Goal: Task Accomplishment & Management: Use online tool/utility

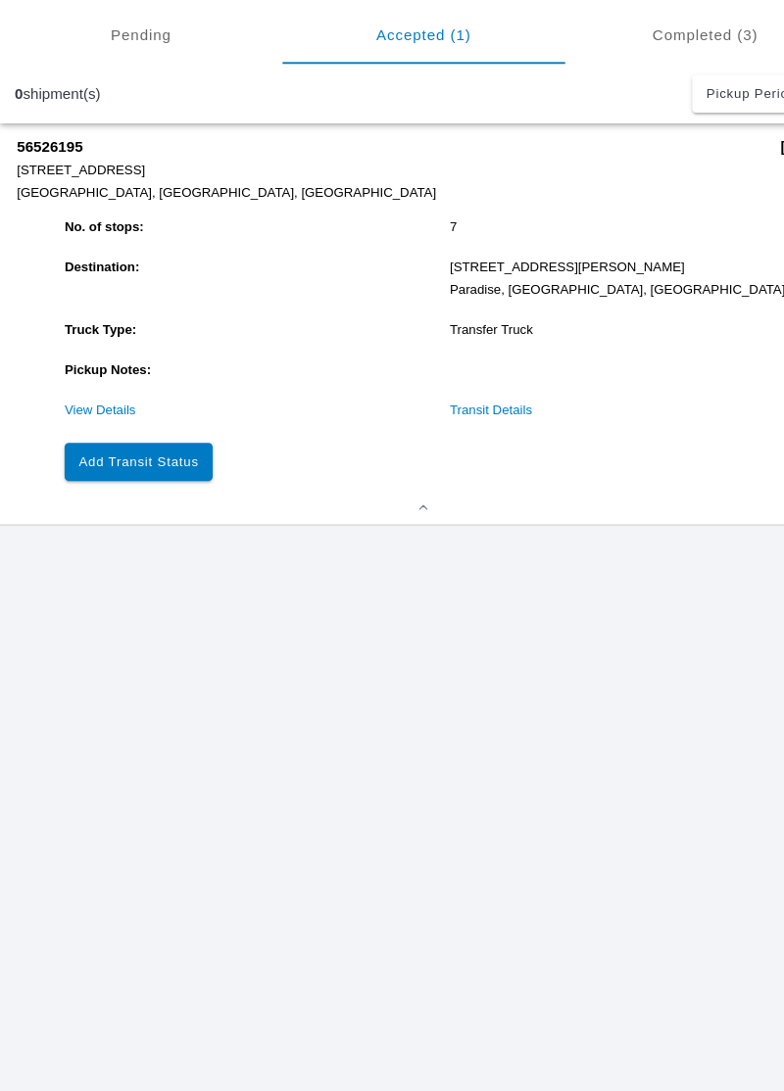
click at [129, 490] on button "Add Transit Status" at bounding box center [128, 477] width 137 height 35
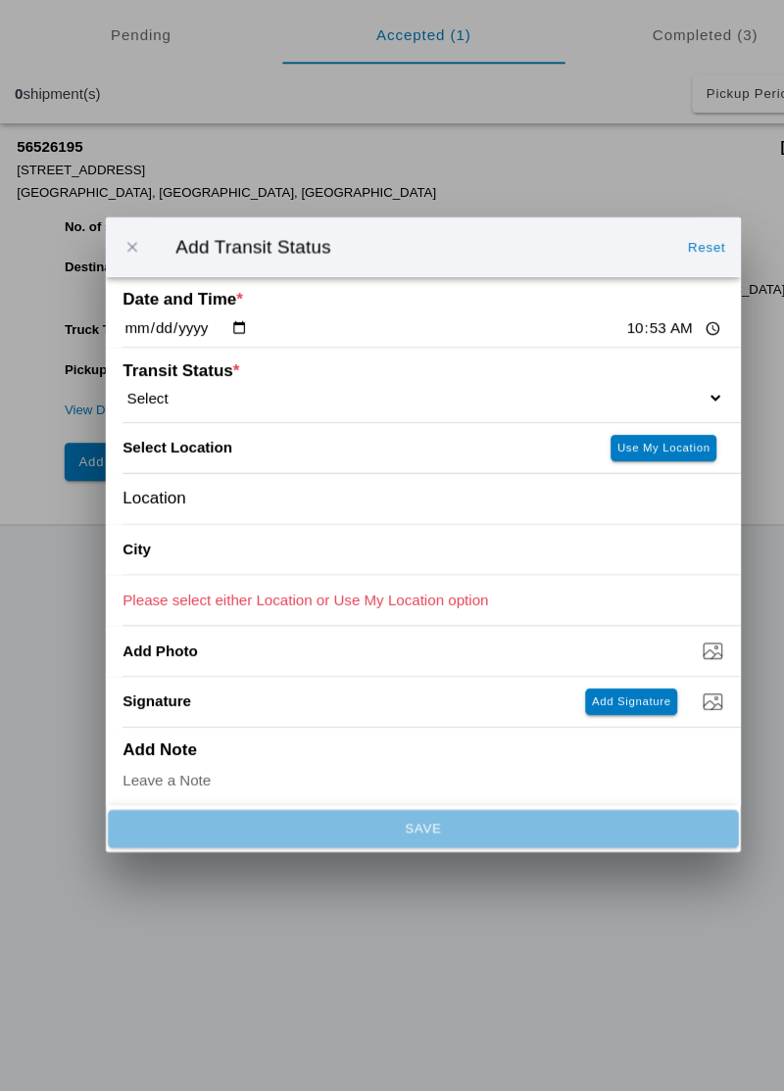
click at [225, 419] on select "Select Arrive at Drop Off Arrive at Pickup Break Start Break Stop Depart Drop O…" at bounding box center [392, 418] width 556 height 18
select select "ARVDLVLOC"
click at [0, 0] on slot "Use My Location" at bounding box center [0, 0] width 0 height 0
type input "Paradise"
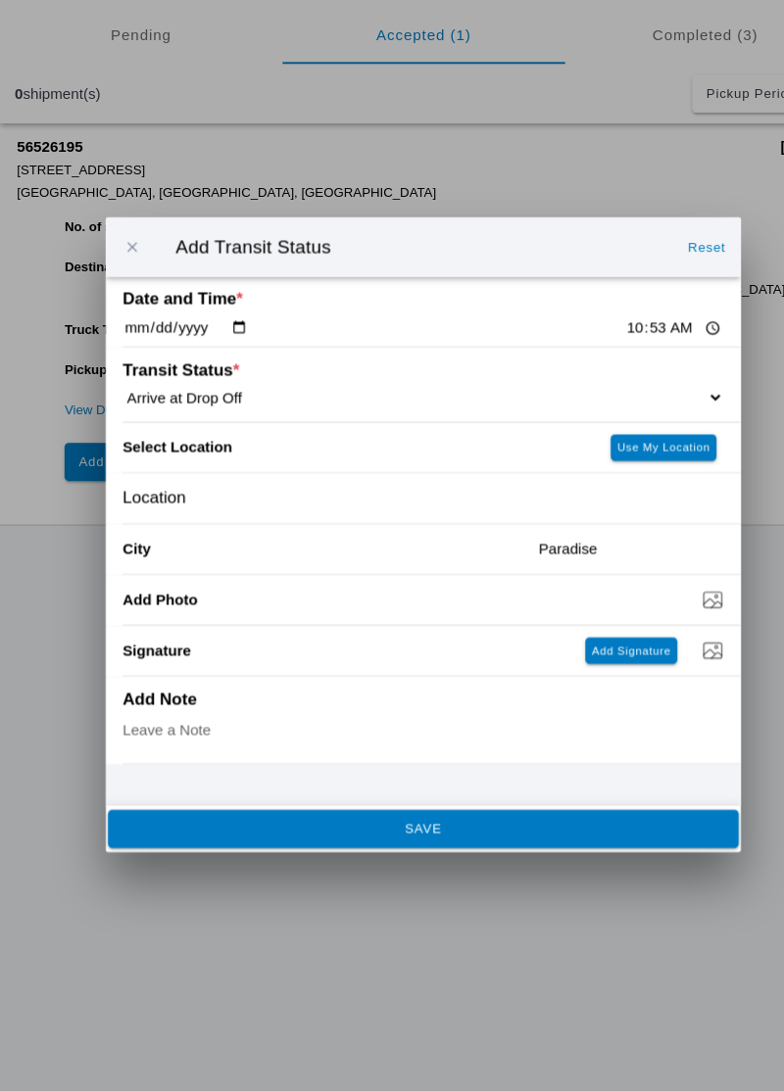
click at [584, 832] on button "SAVE" at bounding box center [392, 817] width 584 height 35
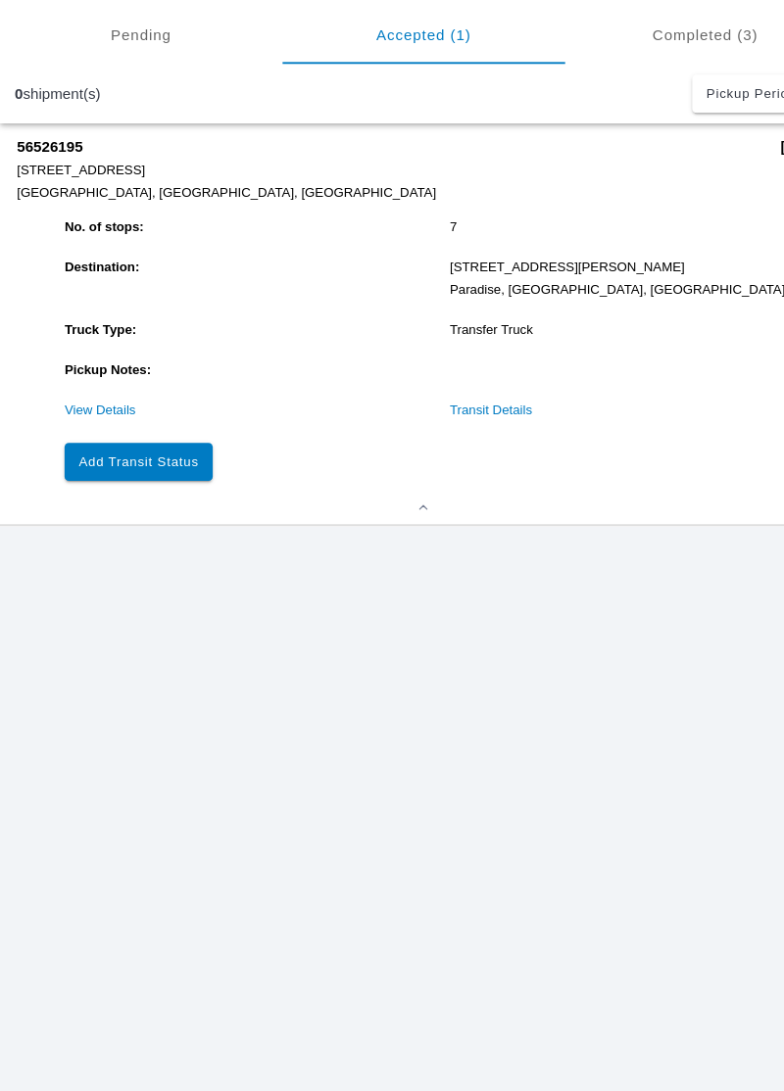
click at [0, 0] on slot "Add Transit Status" at bounding box center [0, 0] width 0 height 0
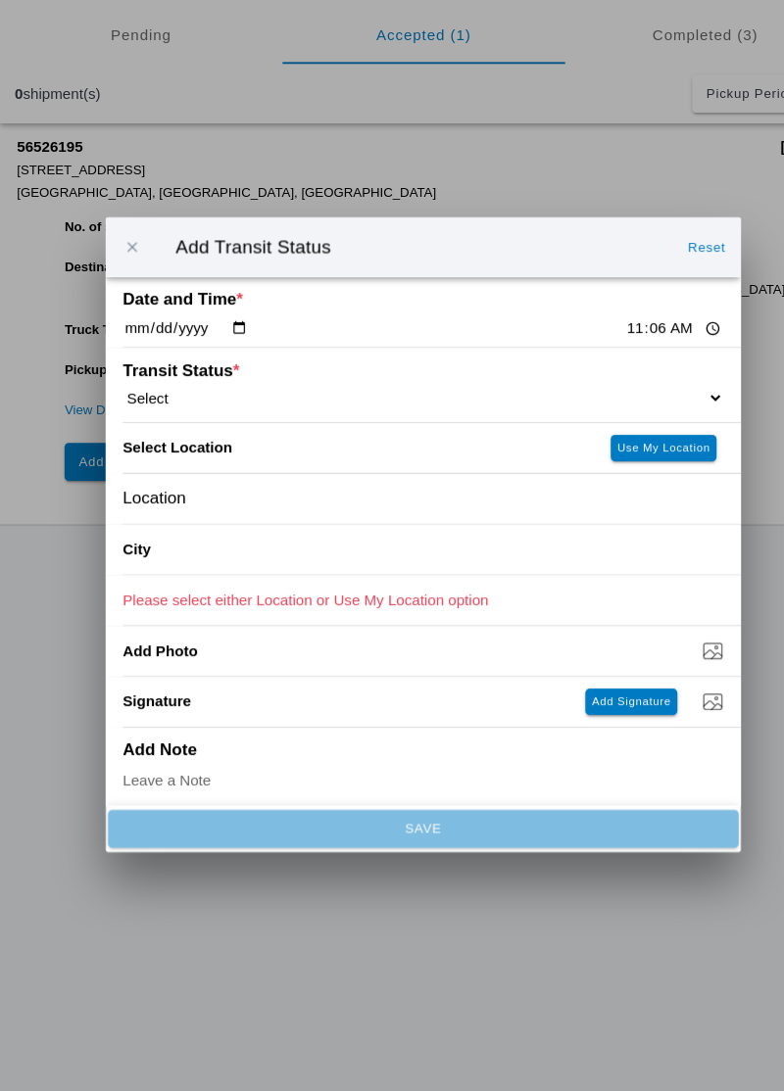
click at [482, 415] on select "Select Arrive at Drop Off Arrive at Pickup Break Start Break Stop Depart Drop O…" at bounding box center [392, 418] width 556 height 18
select select "DPTDLVLOC"
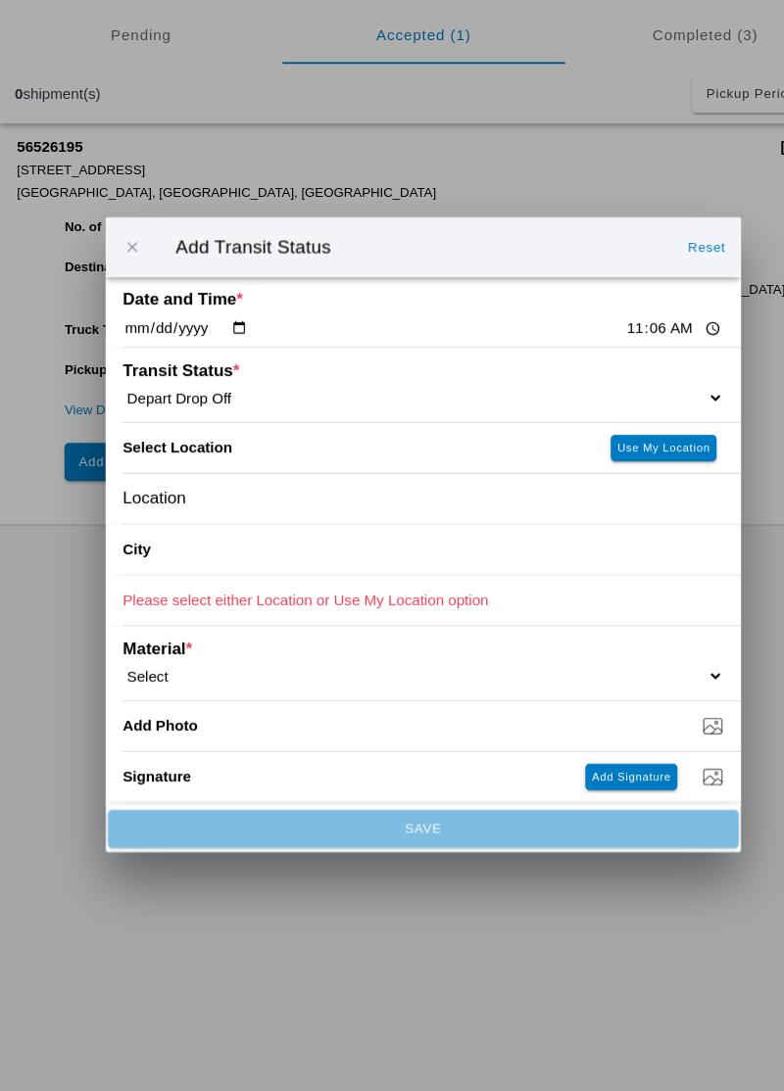
click at [595, 474] on button "Use My Location" at bounding box center [614, 464] width 98 height 24
type input "Paradise"
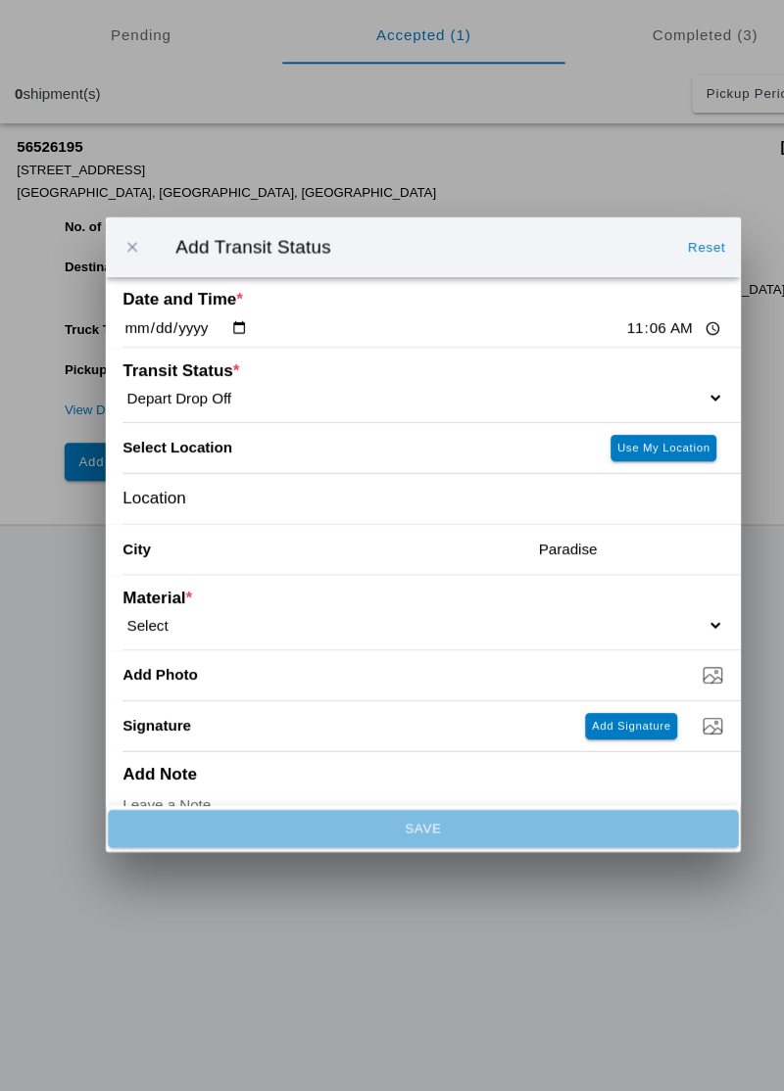
click at [545, 636] on select "Select 1" x 3" Rock 1" x 4" Rock 2" x 4" Rock Asphalt Cold Patch Backfill Spec …" at bounding box center [392, 629] width 556 height 18
select select "708650"
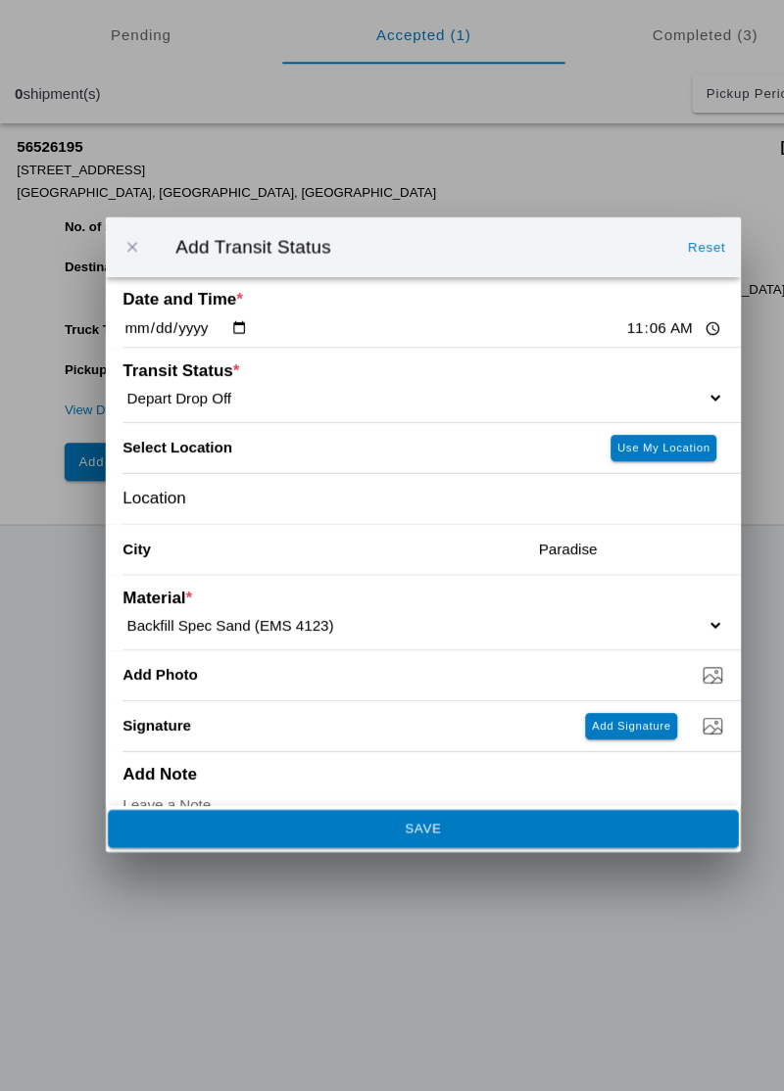
click at [458, 803] on button "SAVE" at bounding box center [392, 817] width 584 height 35
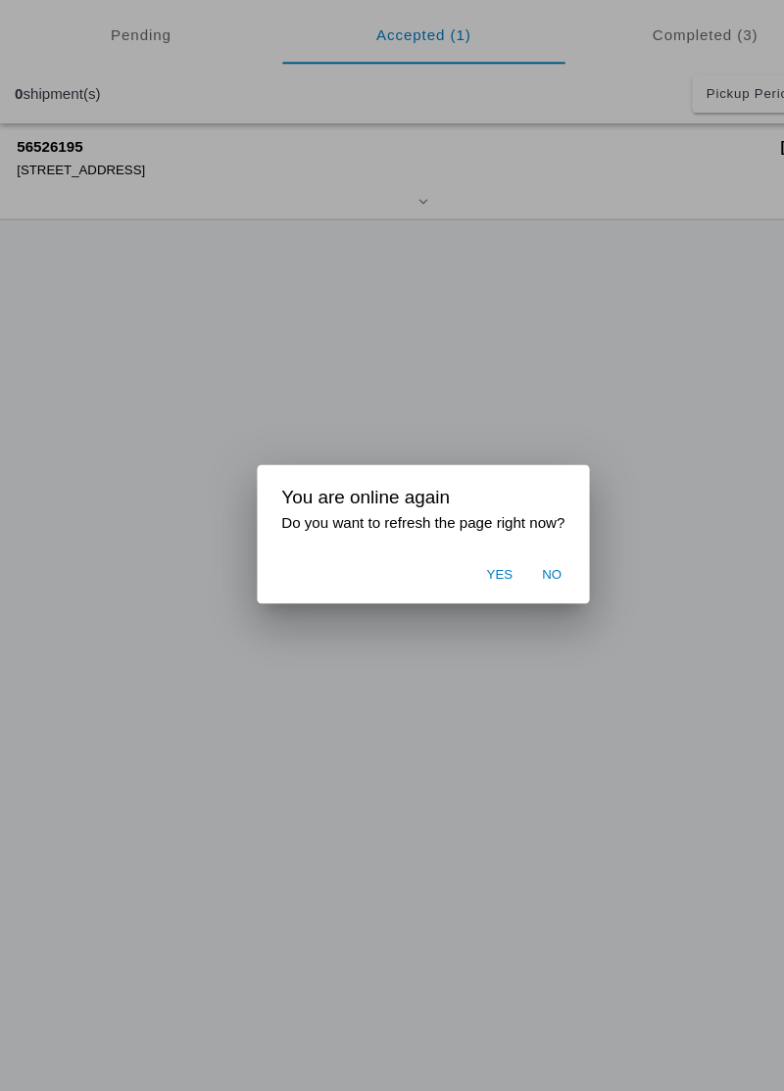
click at [483, 776] on ion-backdrop at bounding box center [392, 545] width 784 height 1091
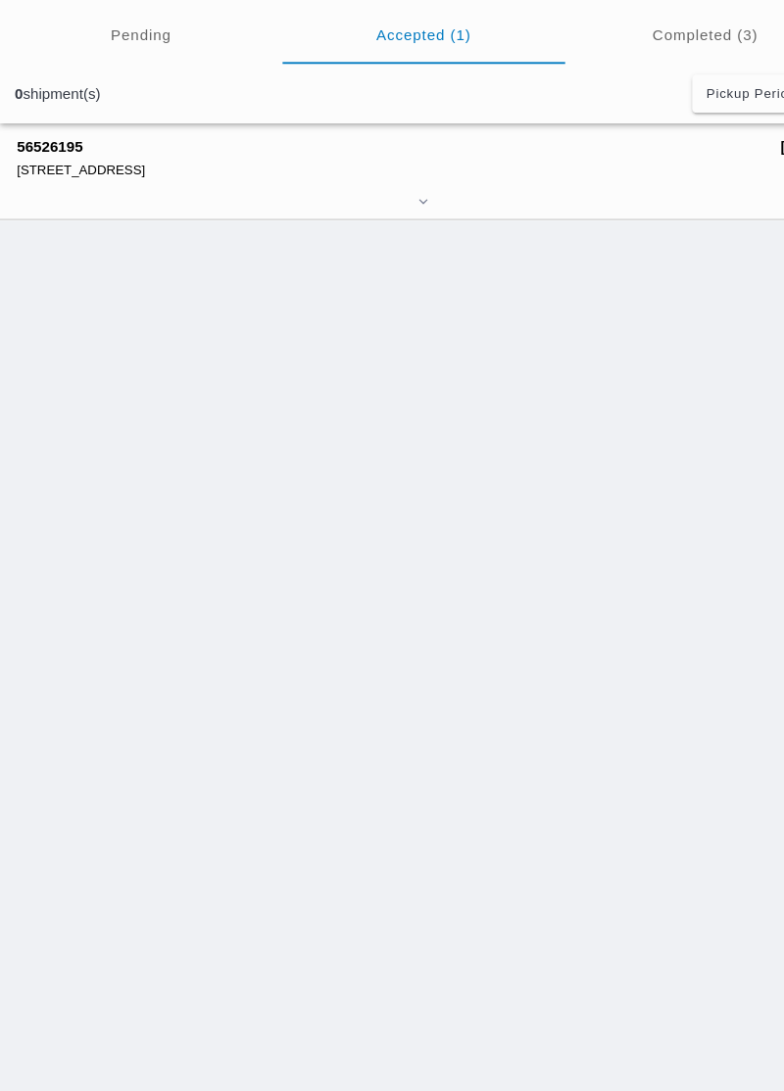
click at [489, 812] on div "56526195 [STREET_ADDRESS] [DATE] 07:00" at bounding box center [392, 628] width 784 height 927
click at [458, 196] on div "56526195 [STREET_ADDRESS]" at bounding box center [362, 196] width 693 height 36
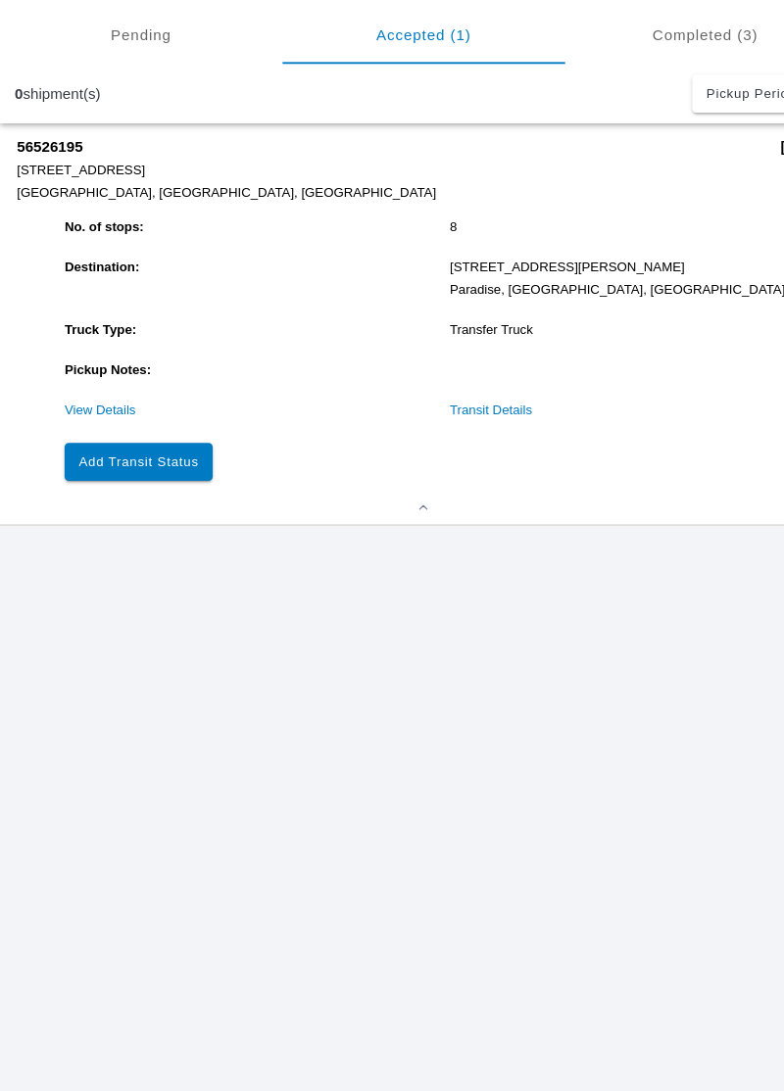
click at [0, 0] on slot "Add Transit Status" at bounding box center [0, 0] width 0 height 0
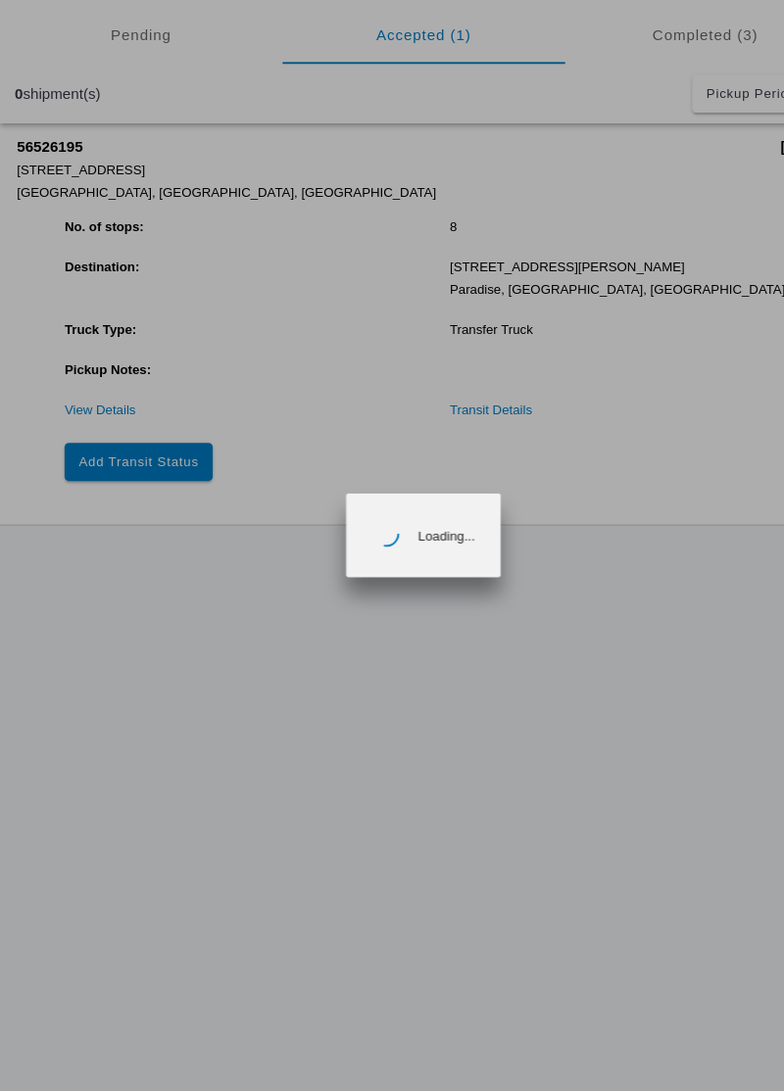
click at [145, 469] on ion-backdrop at bounding box center [392, 545] width 784 height 1091
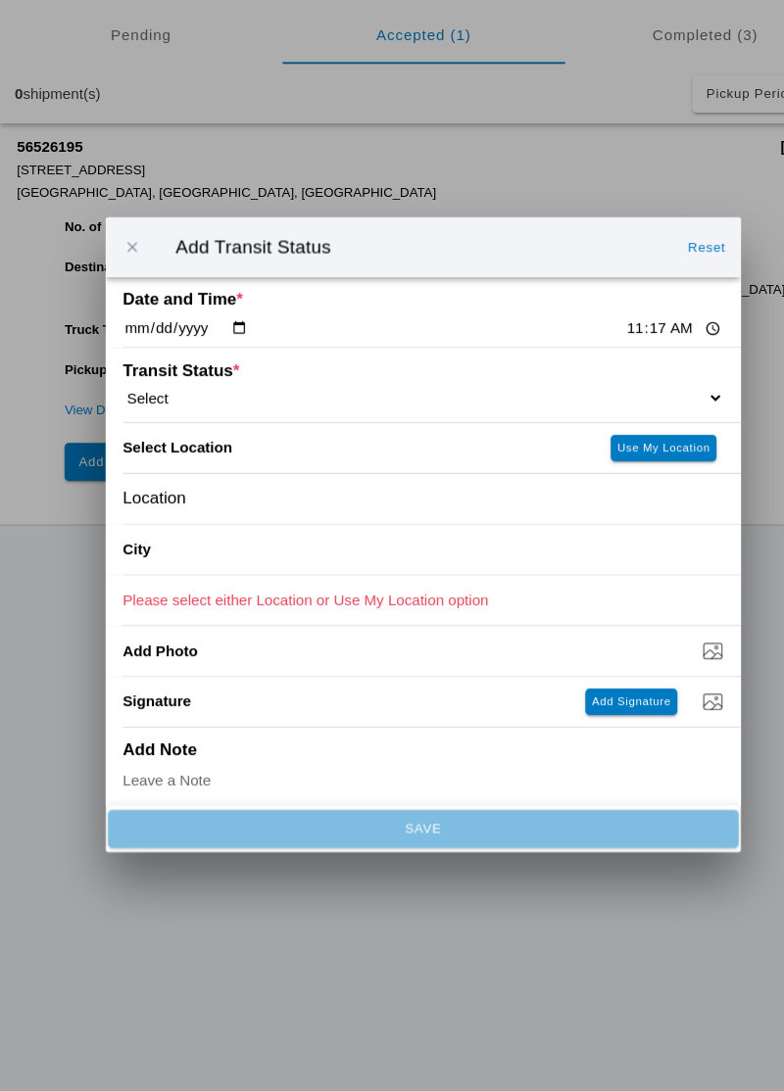
click at [578, 357] on input "11:17" at bounding box center [624, 354] width 92 height 21
type input "11:20"
click at [597, 413] on select "Select Arrive at Drop Off Arrive at Pickup Break Start Break Stop Depart Drop O…" at bounding box center [392, 418] width 556 height 18
select select "BREAKSTART"
click at [0, 0] on slot "Use My Location" at bounding box center [0, 0] width 0 height 0
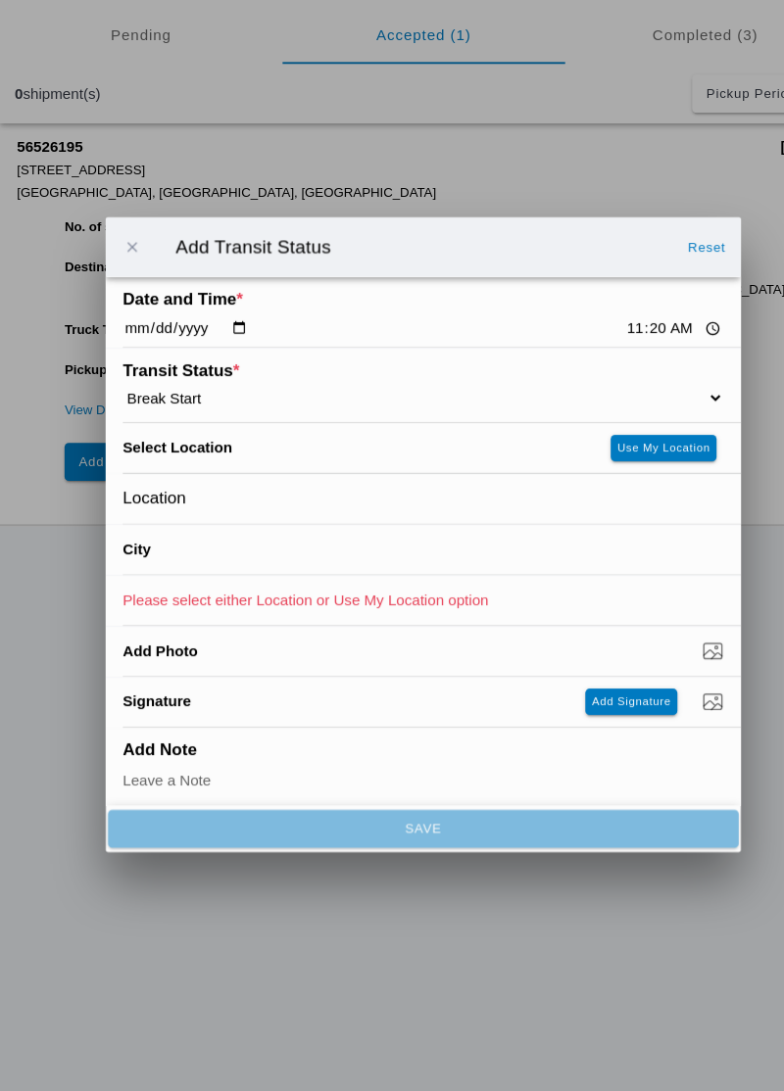
type input "[GEOGRAPHIC_DATA]"
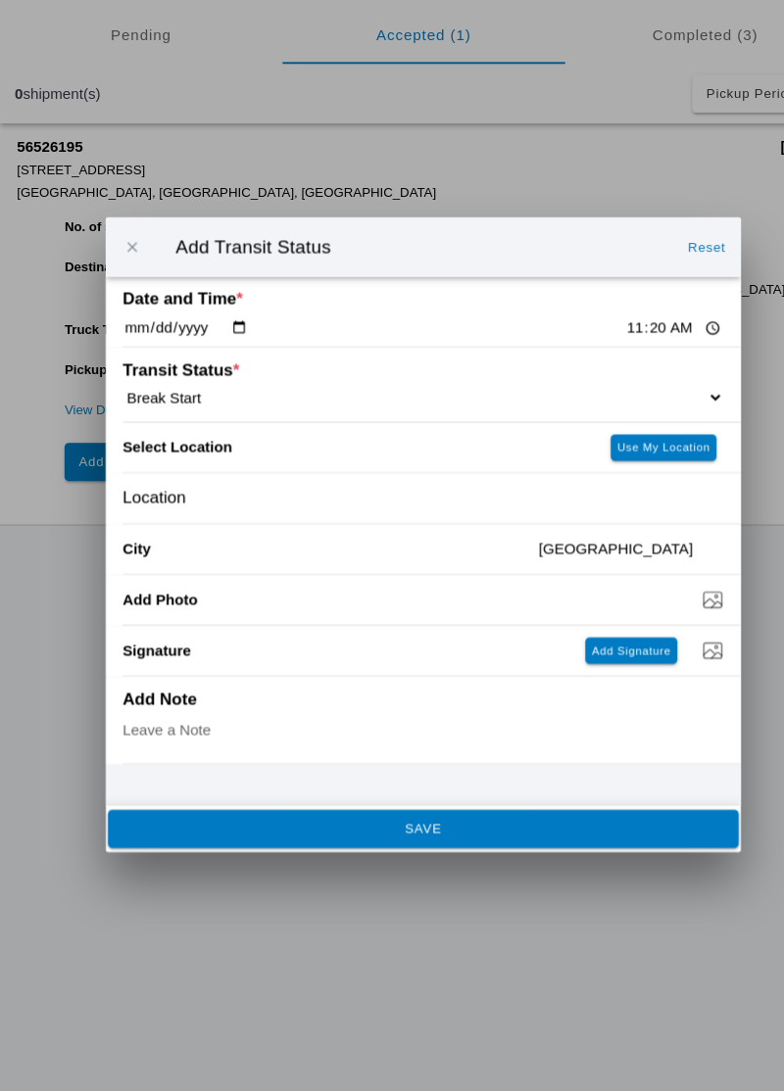
click at [461, 821] on span "SAVE" at bounding box center [391, 818] width 557 height 12
